Goal: Obtain resource: Download file/media

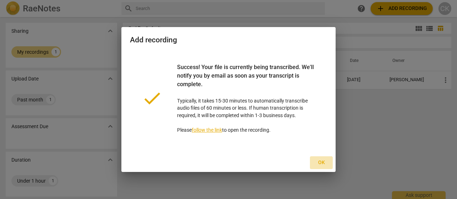
click at [320, 163] on span "Ok" at bounding box center [320, 162] width 11 height 7
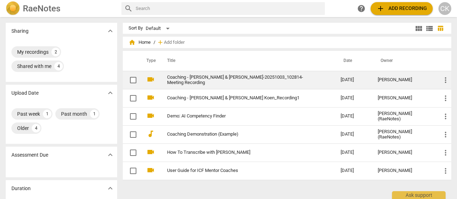
click at [266, 79] on link "Coaching - [PERSON_NAME] & [PERSON_NAME]-20251003_102814-Meeting Recording" at bounding box center [241, 80] width 148 height 11
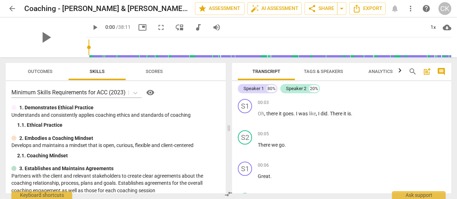
click at [379, 72] on span "Analytics" at bounding box center [380, 71] width 24 height 5
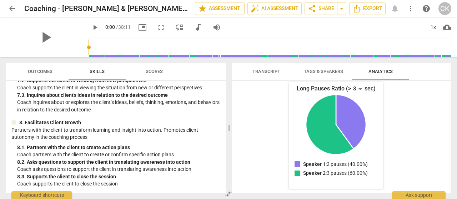
scroll to position [498, 0]
click at [269, 74] on span "Transcript" at bounding box center [266, 71] width 28 height 5
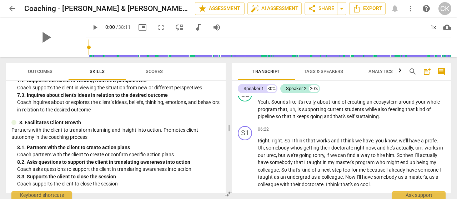
scroll to position [832, 0]
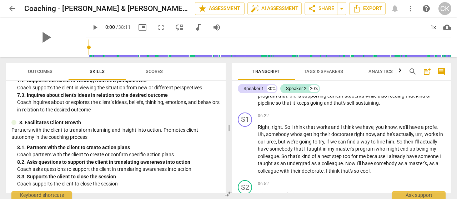
drag, startPoint x: 451, startPoint y: 113, endPoint x: 455, endPoint y: 122, distance: 9.4
click at [455, 122] on div "Transcript Tags & Speakers Analytics search post_add comment Speaker 1 80% Spea…" at bounding box center [343, 128] width 228 height 142
drag, startPoint x: 451, startPoint y: 114, endPoint x: 453, endPoint y: 119, distance: 5.3
click at [453, 119] on div "Transcript Tags & Speakers Analytics search post_add comment Speaker 1 80% Spea…" at bounding box center [343, 128] width 228 height 142
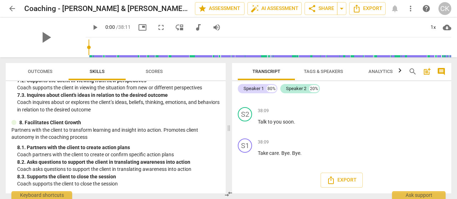
scroll to position [5183, 0]
click at [44, 75] on span "Outcomes" at bounding box center [40, 72] width 42 height 10
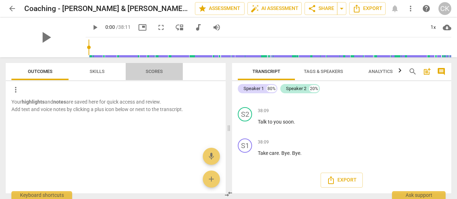
click at [154, 72] on span "Scores" at bounding box center [154, 71] width 17 height 5
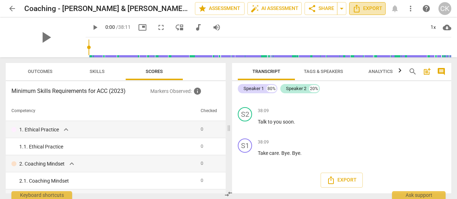
click at [373, 7] on span "Export" at bounding box center [367, 8] width 30 height 9
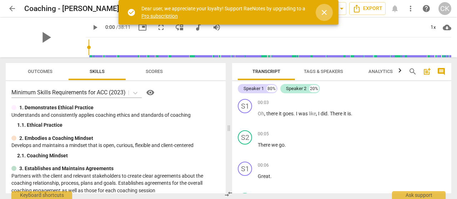
click at [323, 15] on span "close" at bounding box center [324, 12] width 9 height 9
